Goal: Task Accomplishment & Management: Manage account settings

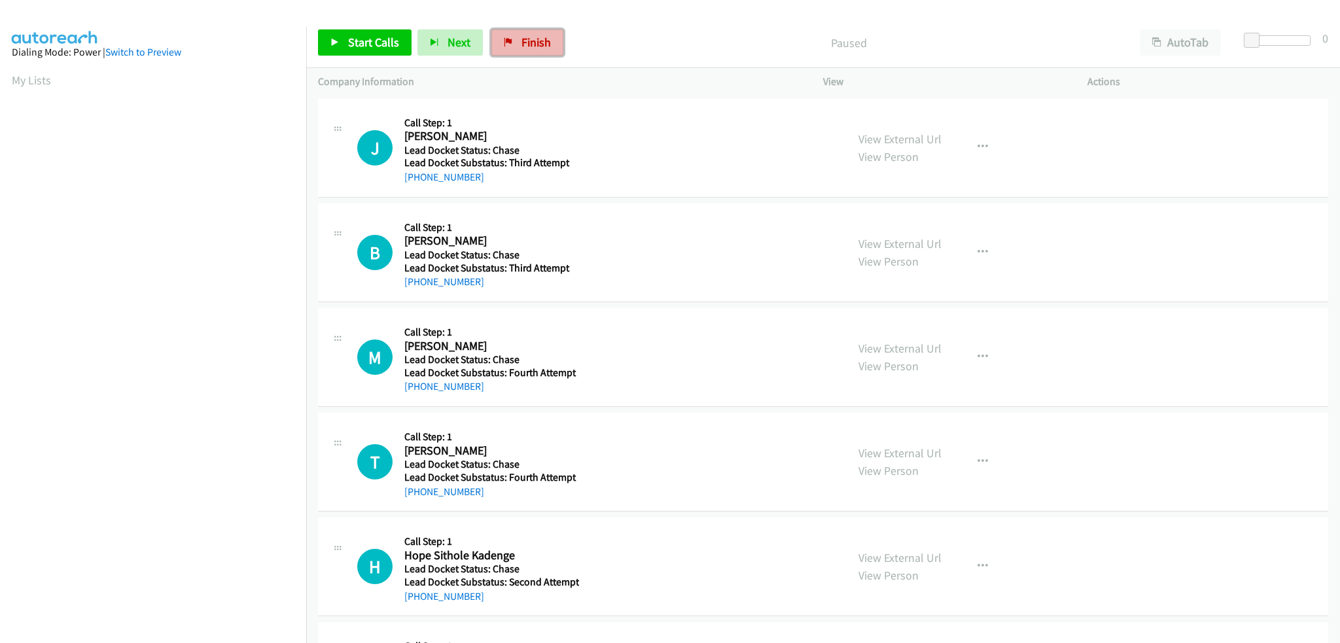
click at [531, 37] on span "Finish" at bounding box center [535, 42] width 29 height 15
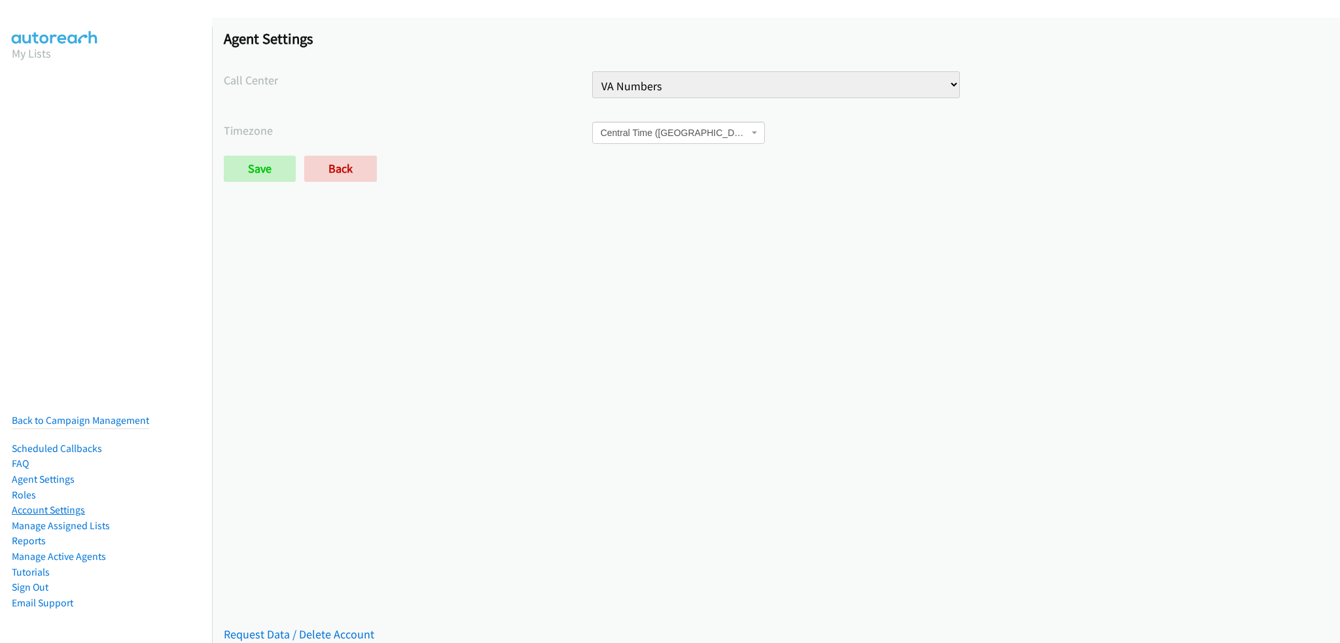
click at [50, 504] on link "Account Settings" at bounding box center [48, 510] width 73 height 12
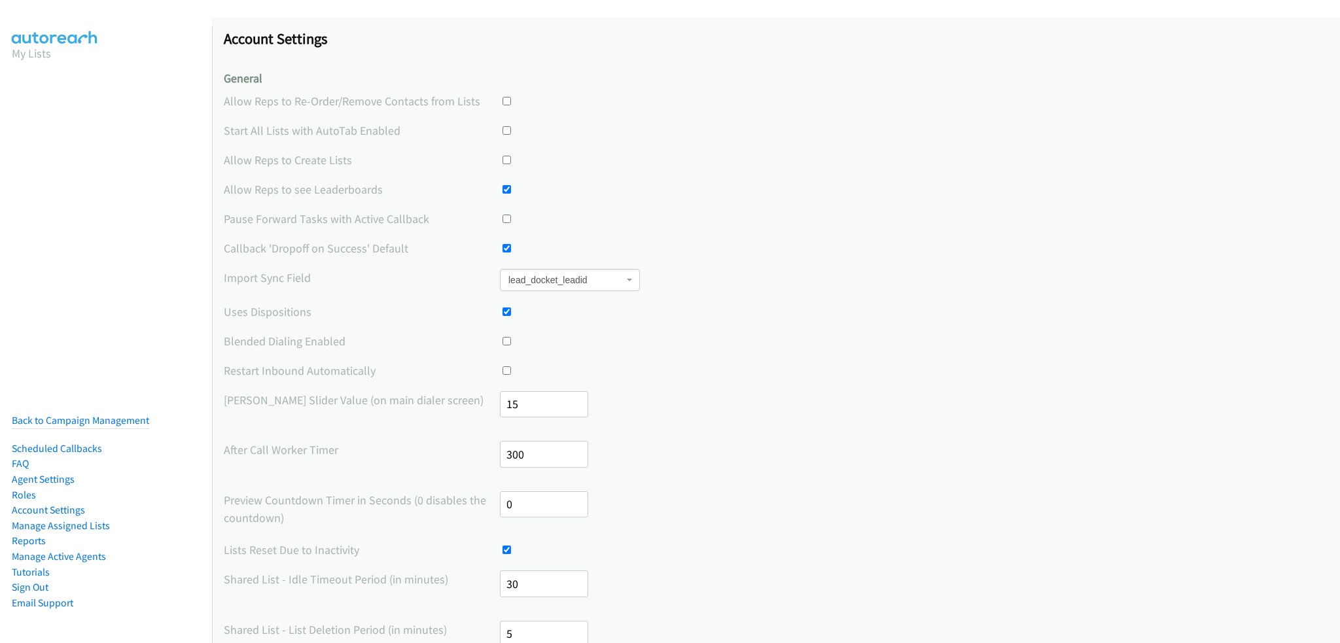
click at [505, 131] on input "checkbox" at bounding box center [506, 130] width 9 height 9
checkbox input "true"
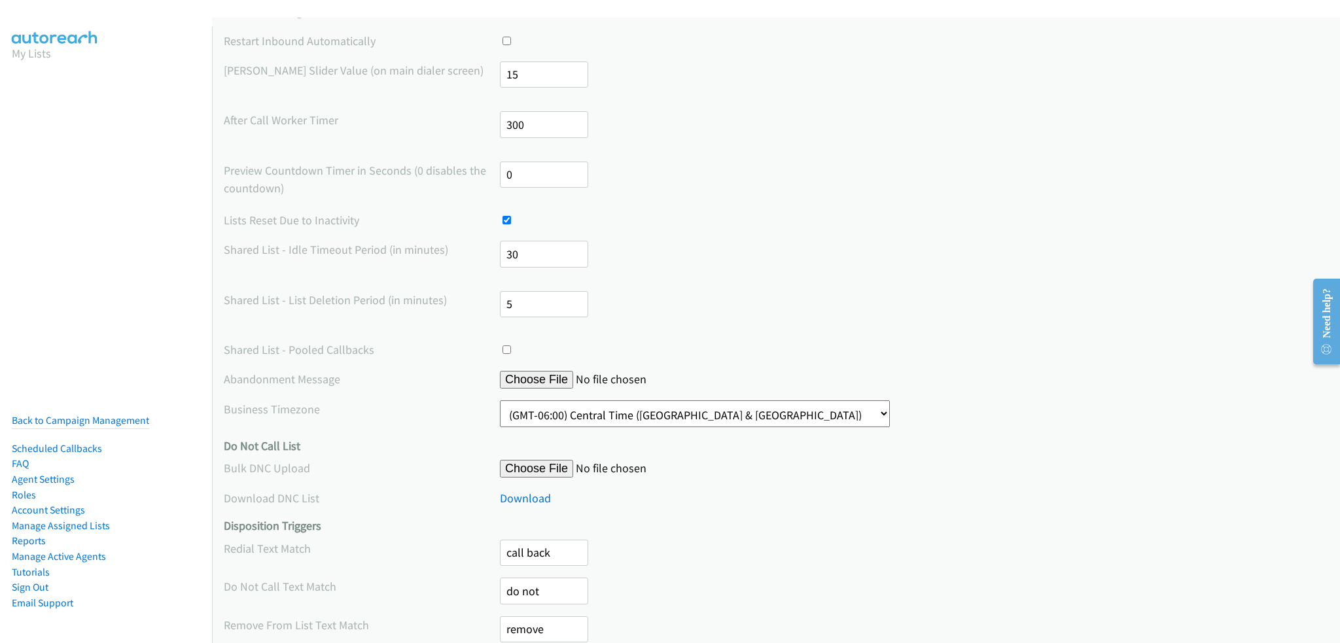
scroll to position [581, 0]
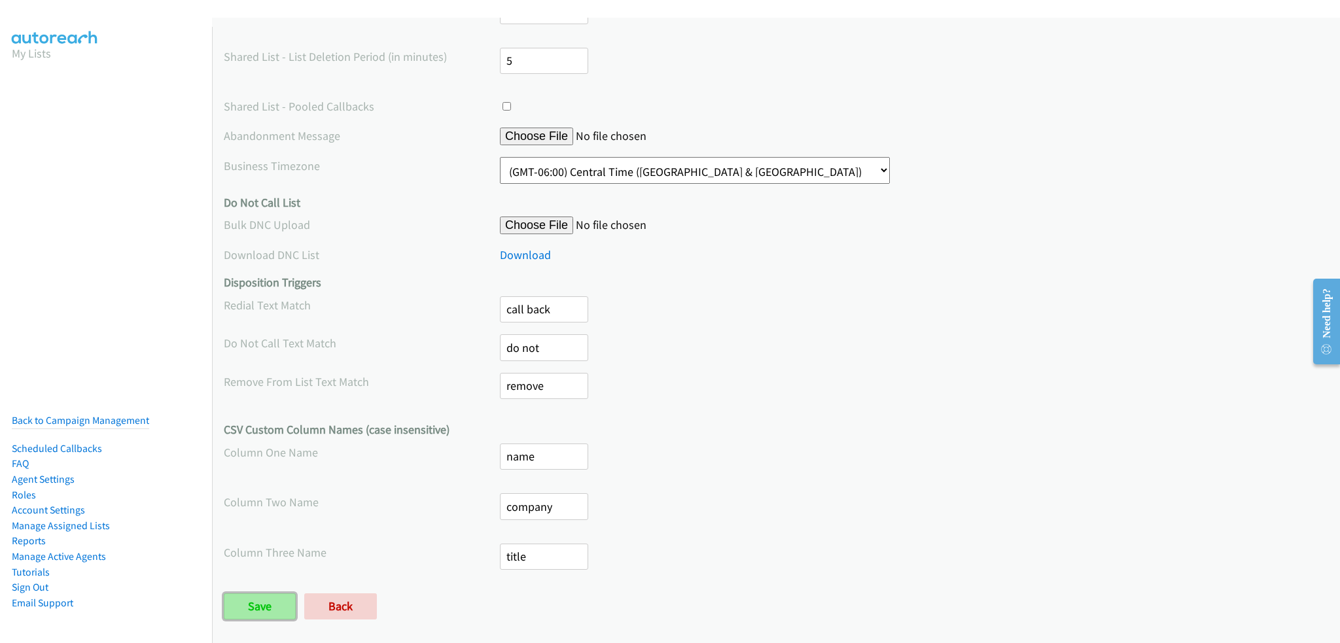
click at [268, 593] on input "Save" at bounding box center [260, 606] width 72 height 26
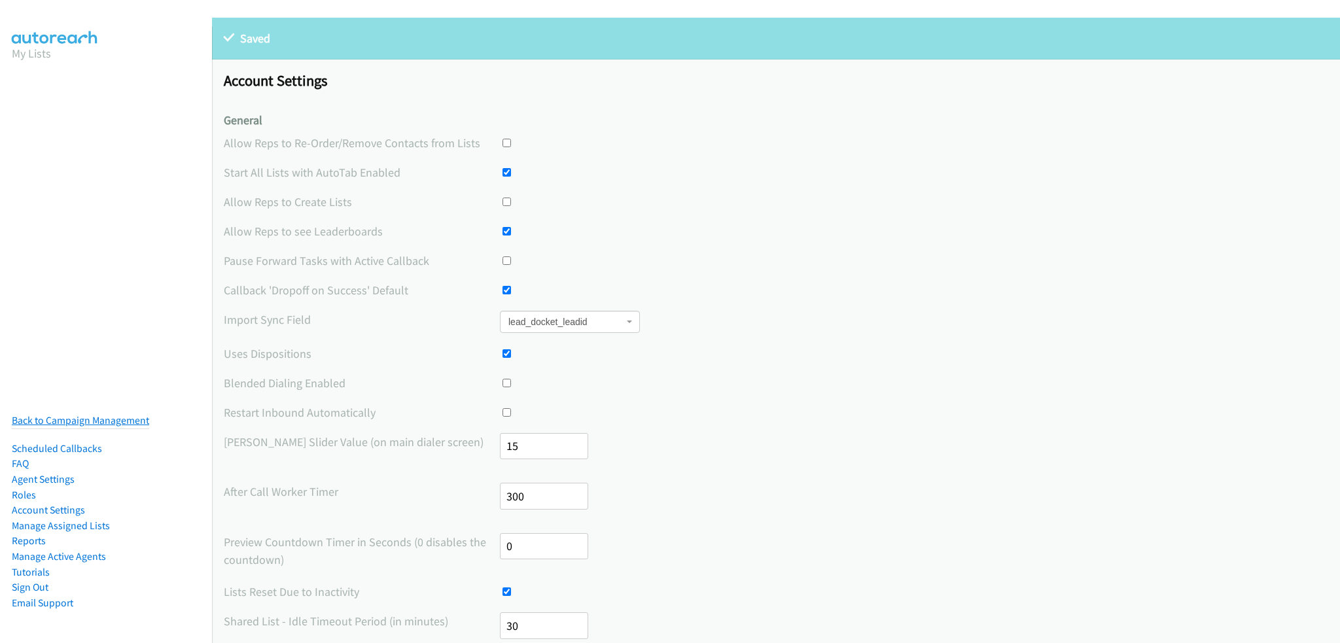
click at [88, 414] on link "Back to Campaign Management" at bounding box center [80, 420] width 137 height 12
